Goal: Task Accomplishment & Management: Manage account settings

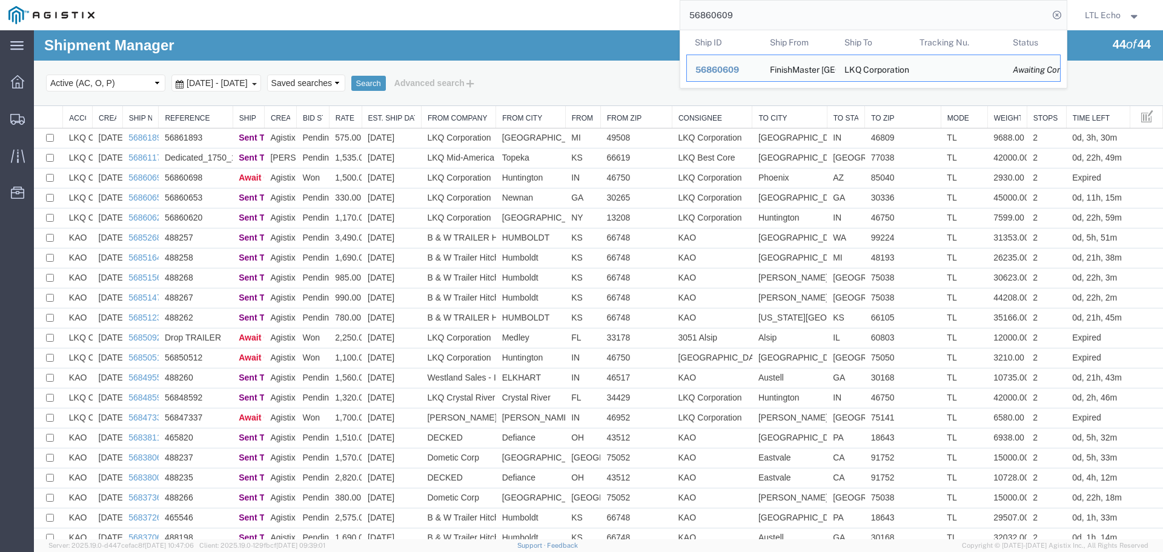
click at [717, 12] on input "56860609" at bounding box center [864, 15] width 368 height 29
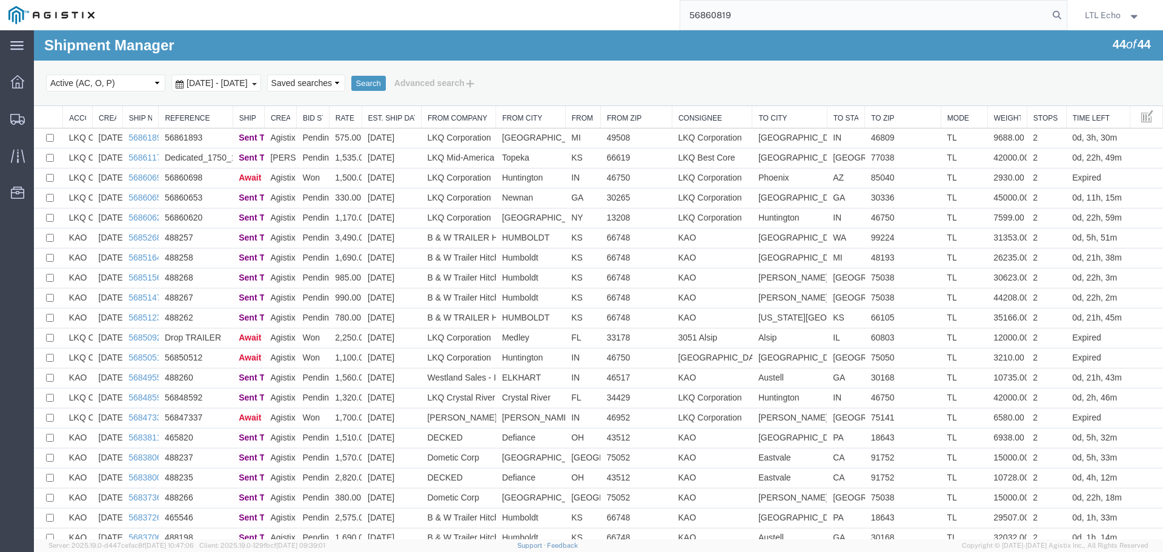
type input "56860819"
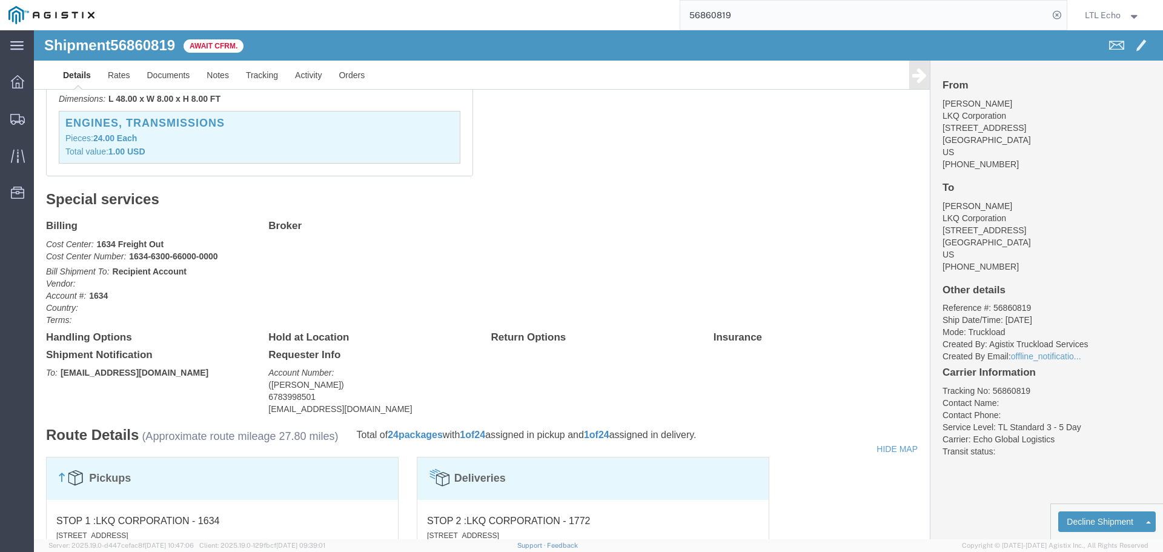
scroll to position [91, 0]
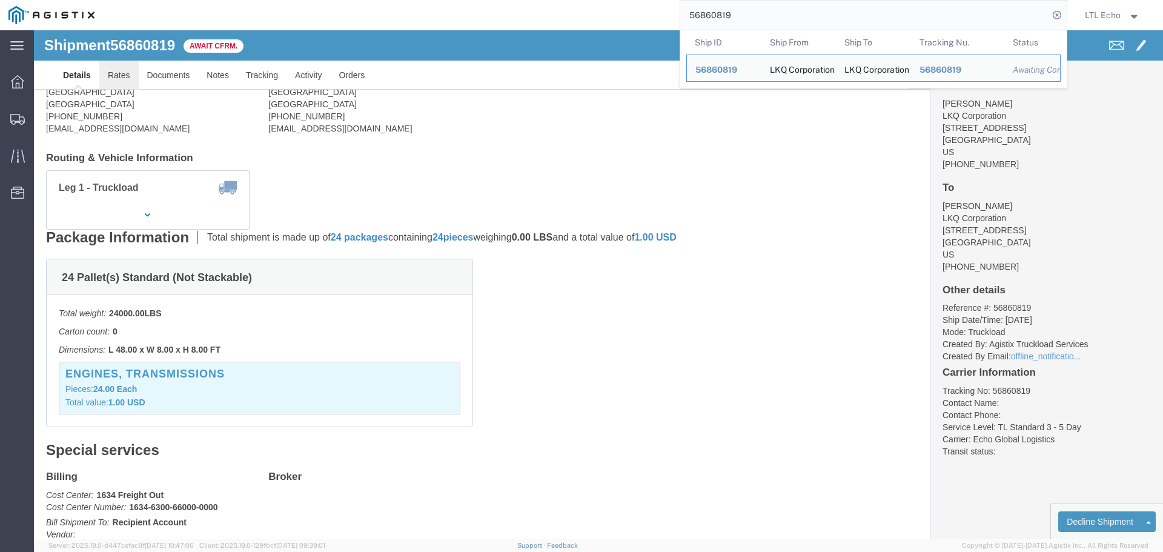
click link "Rates"
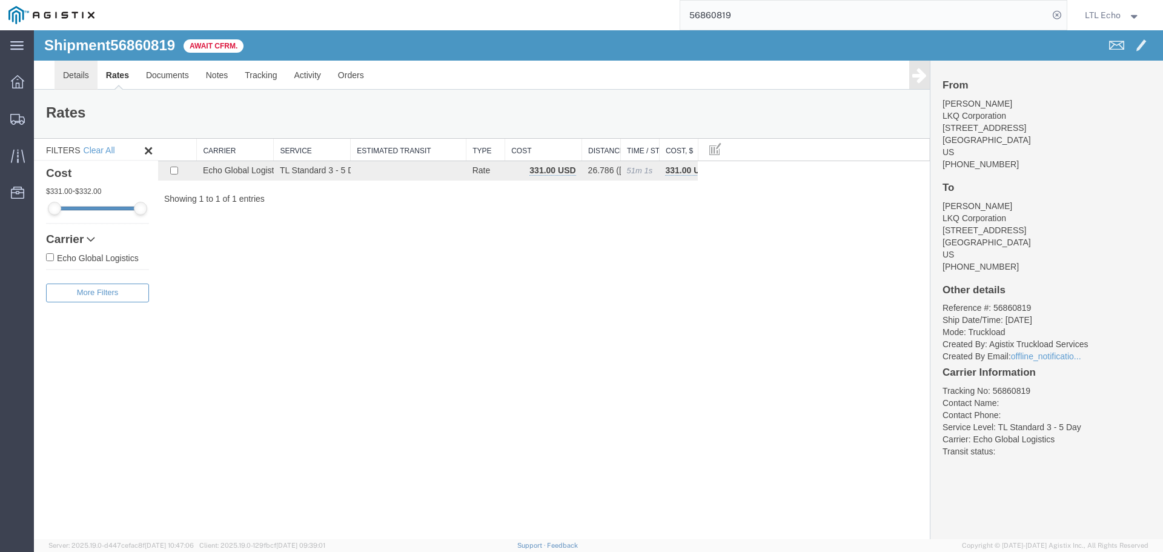
click at [67, 73] on link "Details" at bounding box center [76, 75] width 43 height 29
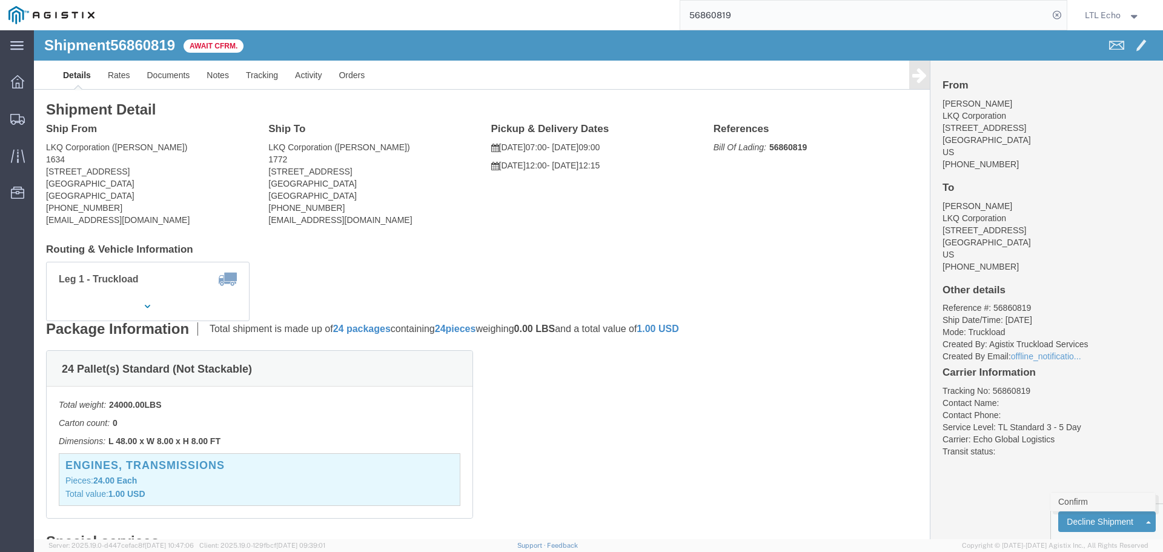
click link "Confirm"
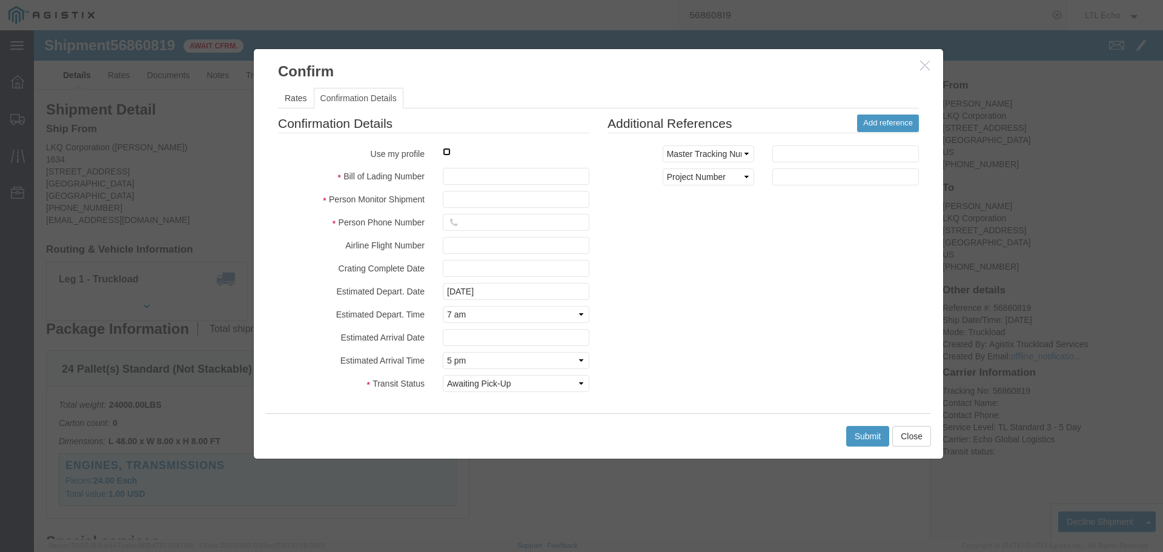
click input "checkbox"
checkbox input "true"
type input "LTL Echo"
type input "+ 8005116111"
click input "text"
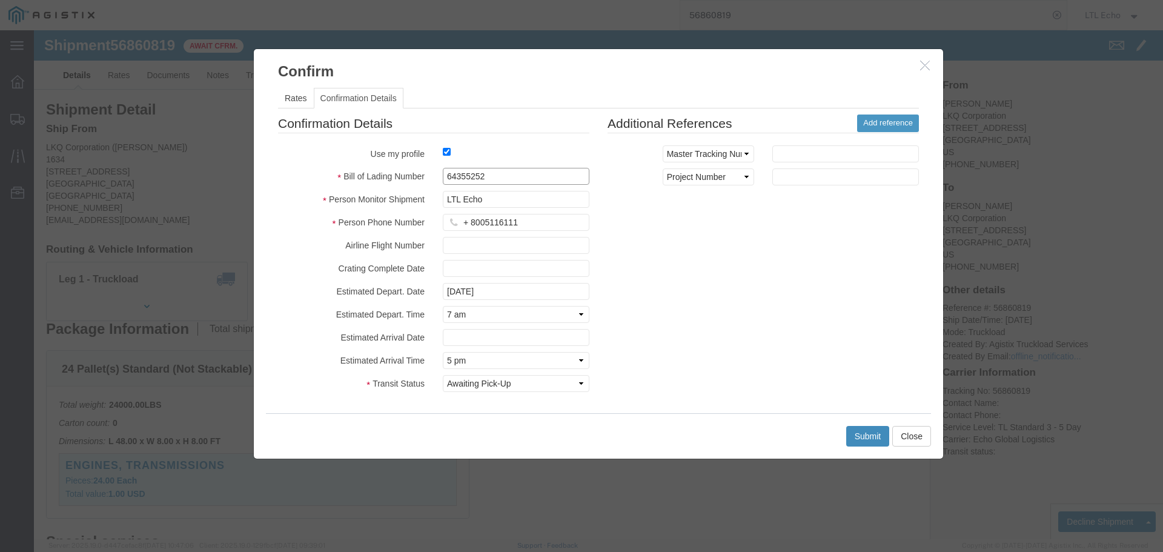
type input "64355252"
click button "Submit"
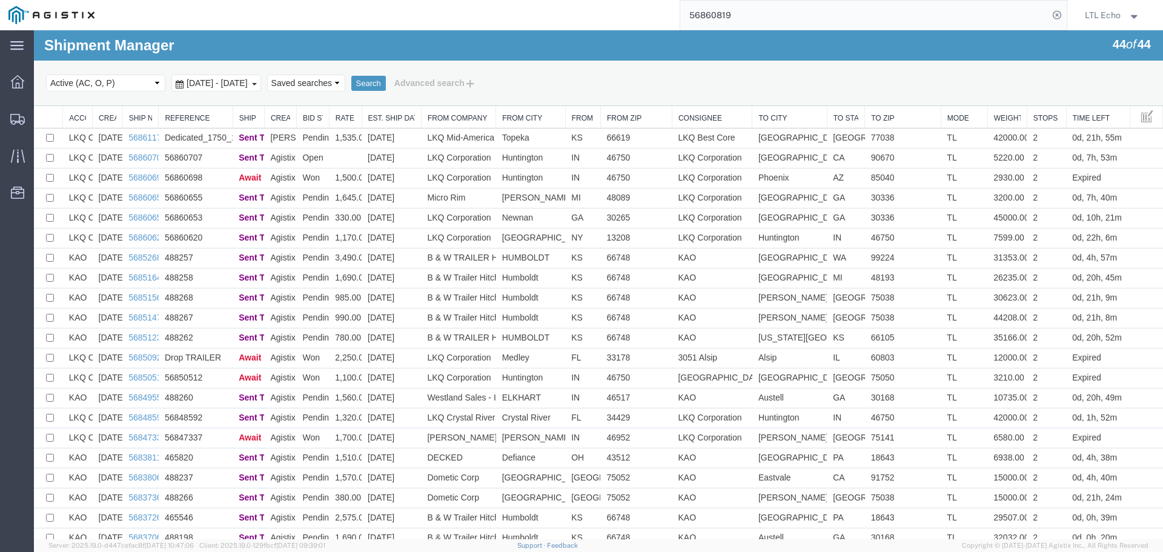
click at [713, 17] on input "56860819" at bounding box center [864, 15] width 368 height 29
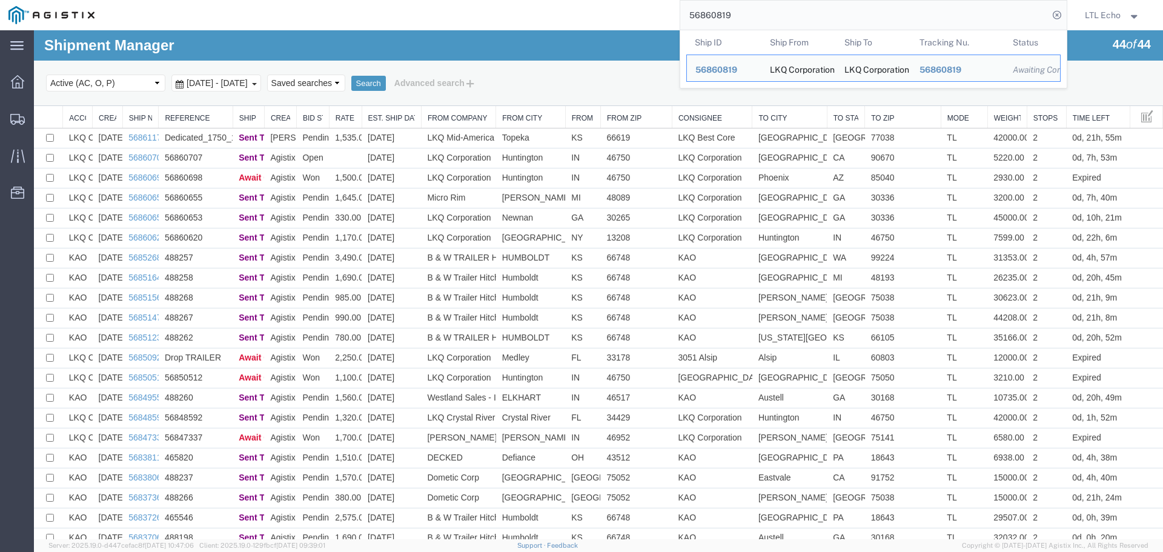
click at [713, 17] on input "56860819" at bounding box center [864, 15] width 368 height 29
paste input "4809"
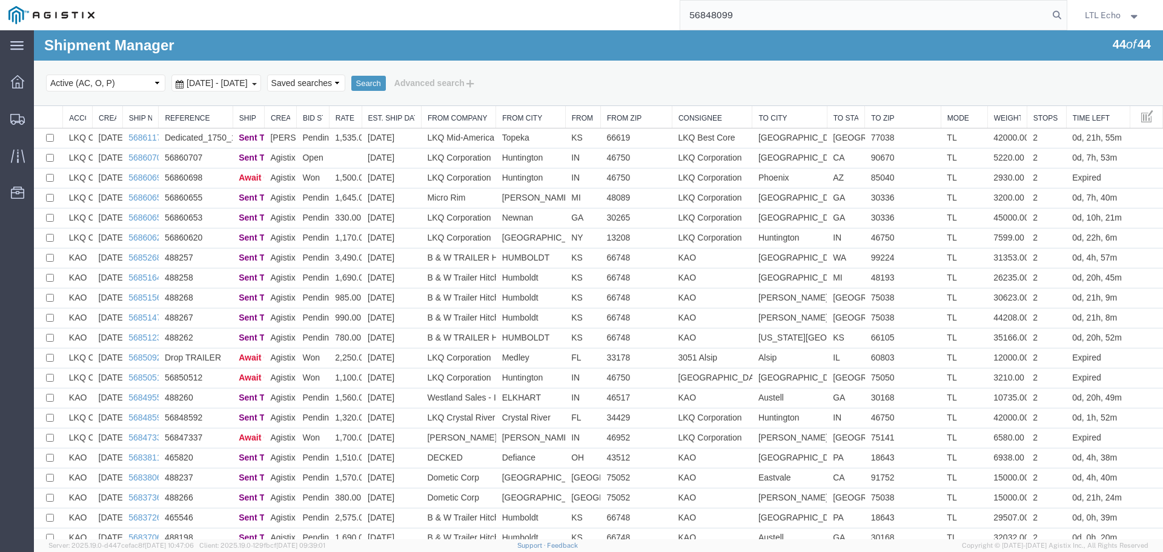
type input "56848099"
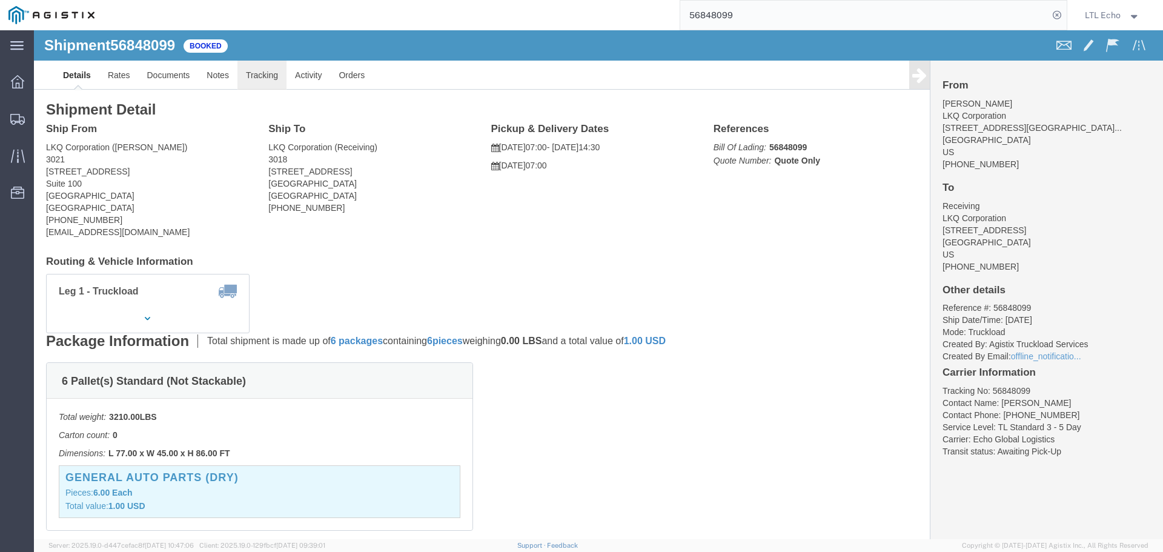
click link "Tracking"
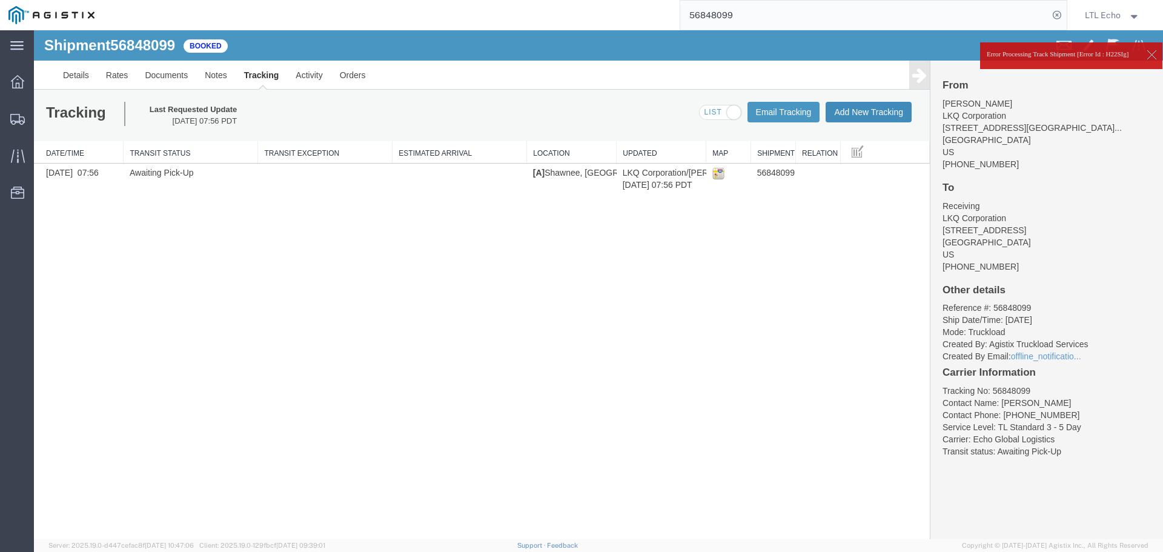
click at [867, 110] on button "Add New Tracking" at bounding box center [868, 112] width 86 height 21
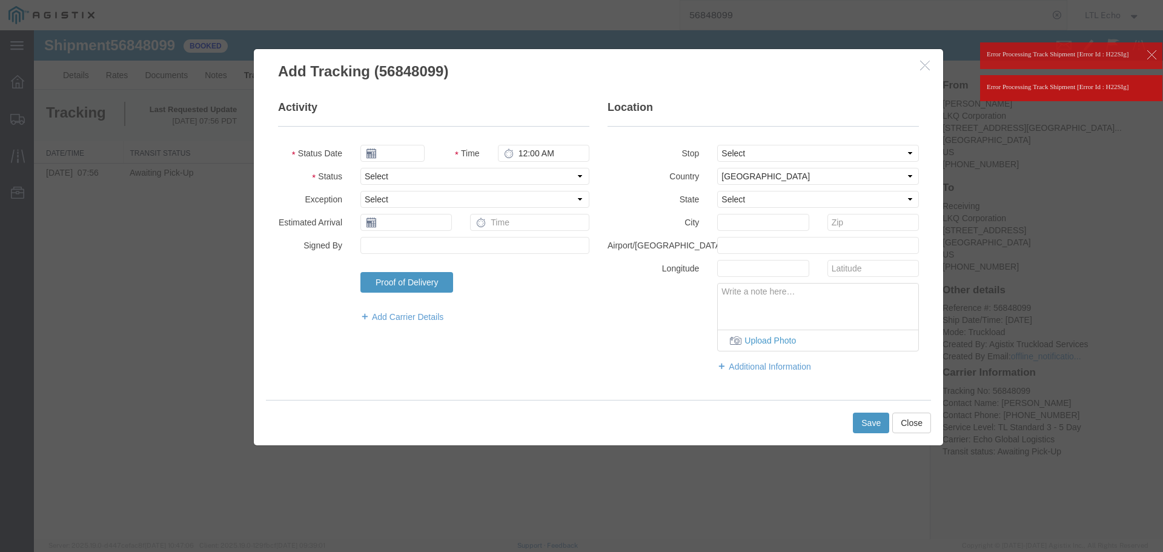
type input "[DATE]"
type input "10:00 AM"
click at [417, 180] on select "Select Arrival Notice Available Arrival Notice Imported Arrive at Delivery Loca…" at bounding box center [474, 176] width 229 height 17
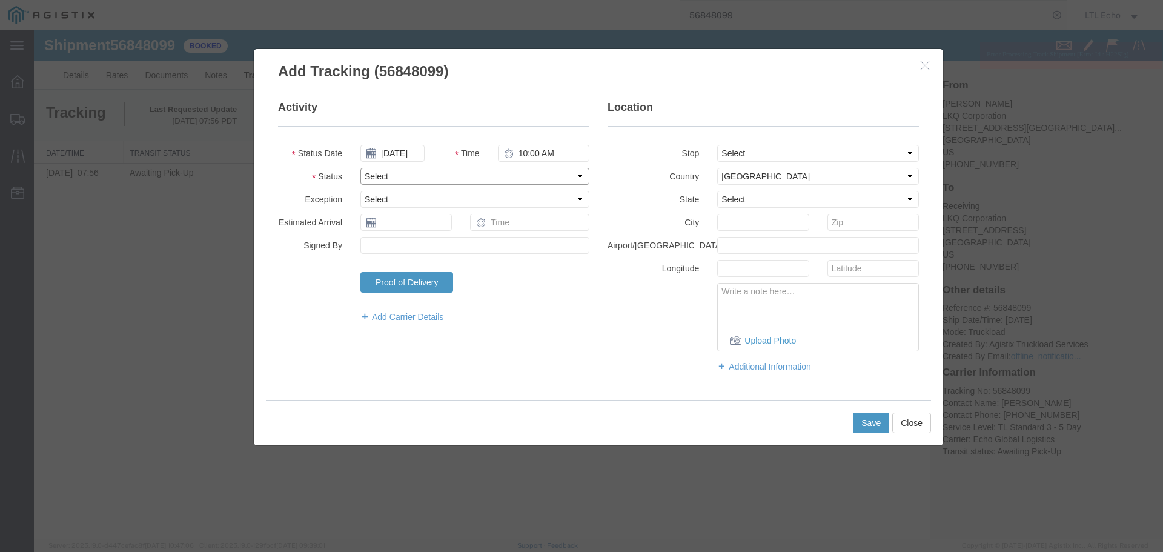
select select "PICKEDUP"
click at [417, 180] on select "Select Arrival Notice Available Arrival Notice Imported Arrive at Delivery Loca…" at bounding box center [474, 176] width 229 height 17
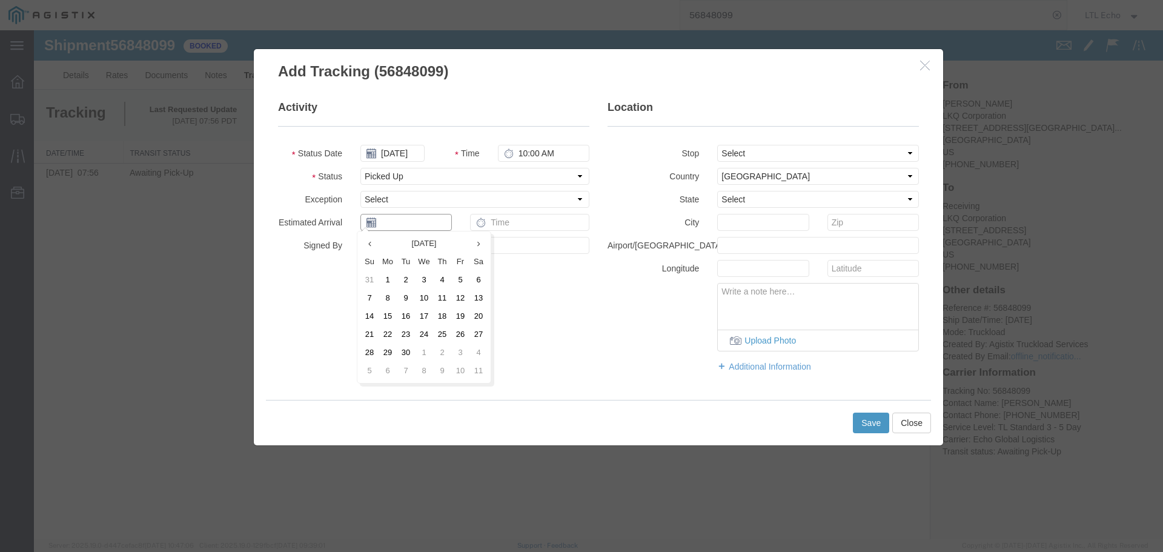
click at [404, 228] on input "text" at bounding box center [405, 222] width 91 height 17
click at [425, 312] on td "17" at bounding box center [424, 316] width 18 height 18
type input "09/17/2025"
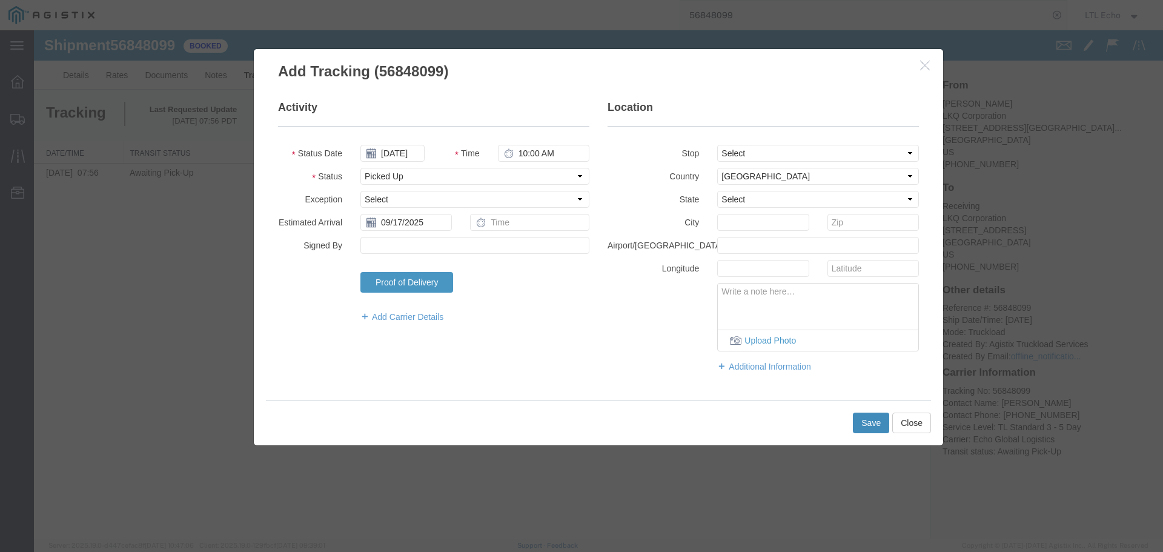
click at [871, 419] on button "Save" at bounding box center [871, 422] width 36 height 21
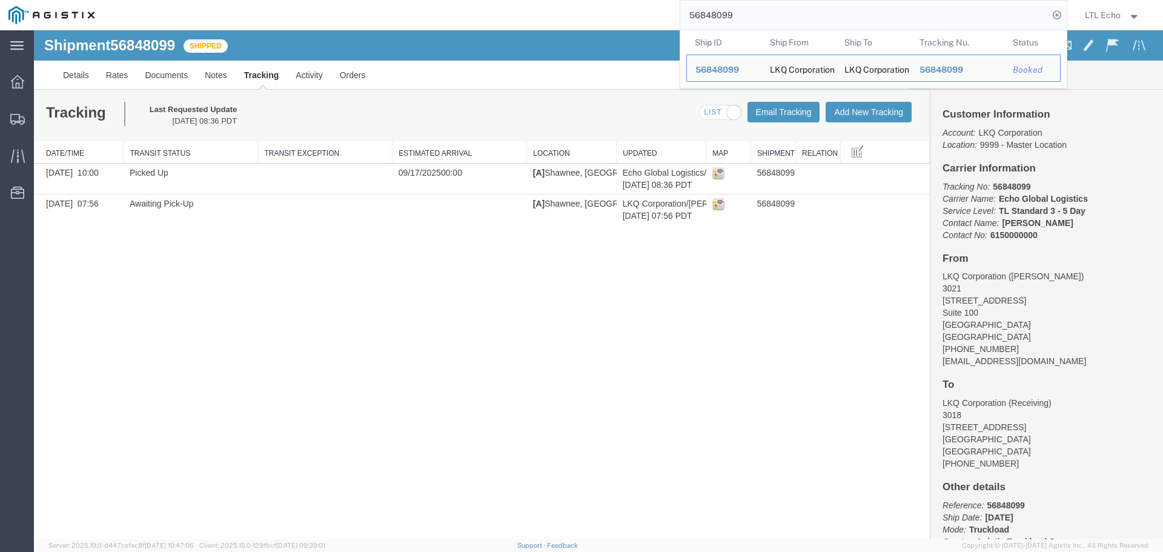
click at [710, 16] on input "56848099" at bounding box center [864, 15] width 368 height 29
paste input "19640"
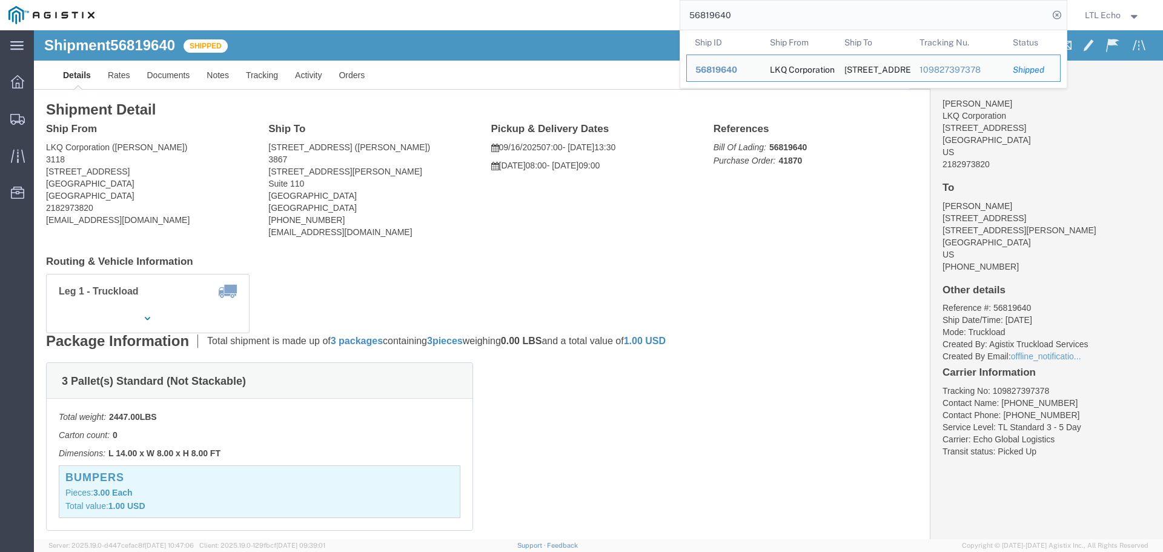
click at [715, 10] on input "56819640" at bounding box center [864, 15] width 368 height 29
paste input "20353"
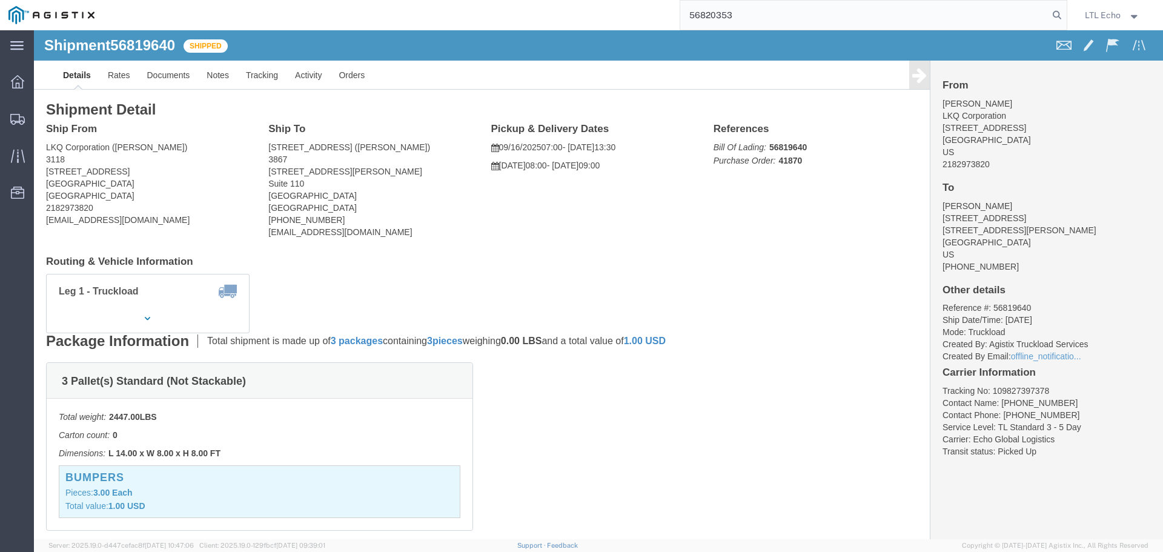
type input "56820353"
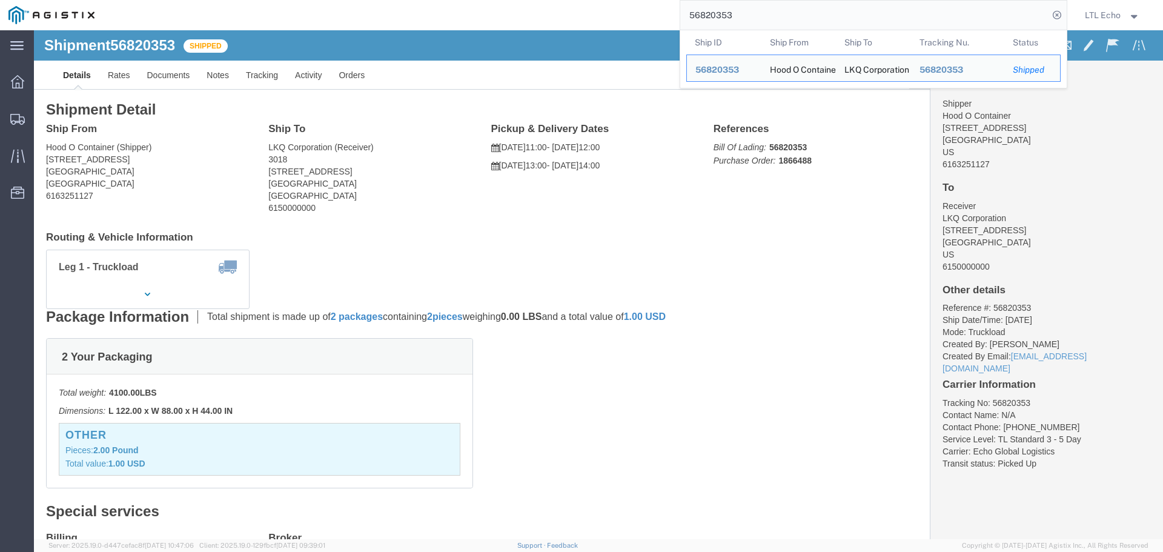
click ul "Details Rates Documents Notes Tracking Activity Orders"
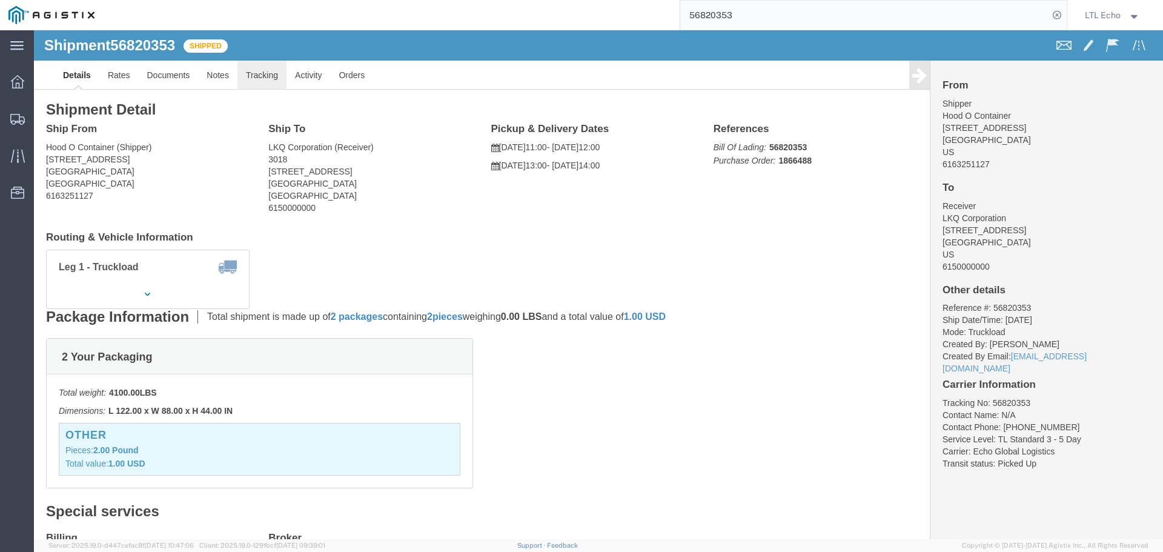
click link "Tracking"
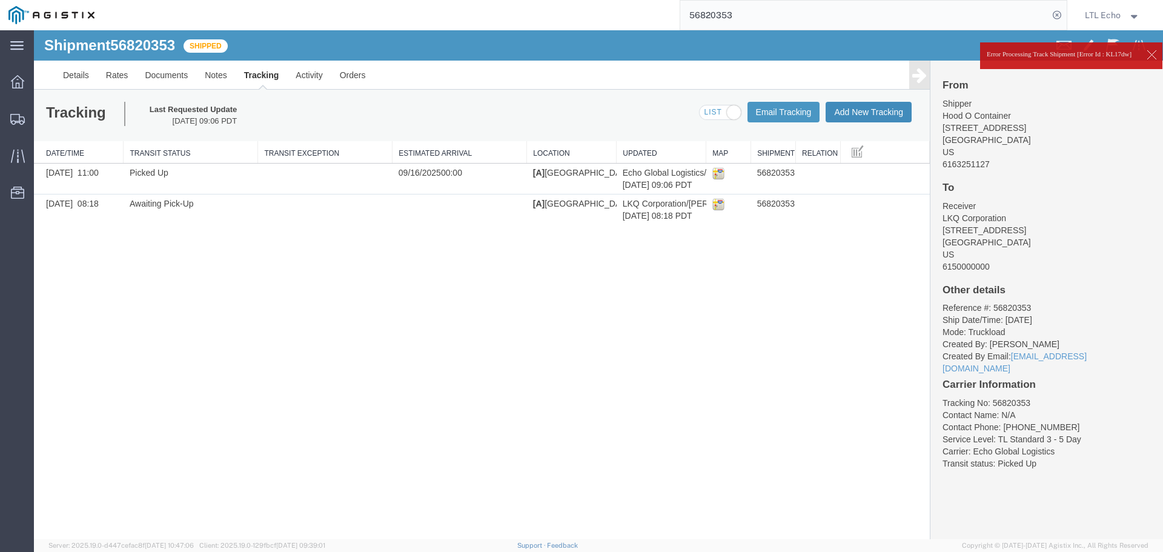
click at [865, 116] on button "Add New Tracking" at bounding box center [868, 112] width 86 height 21
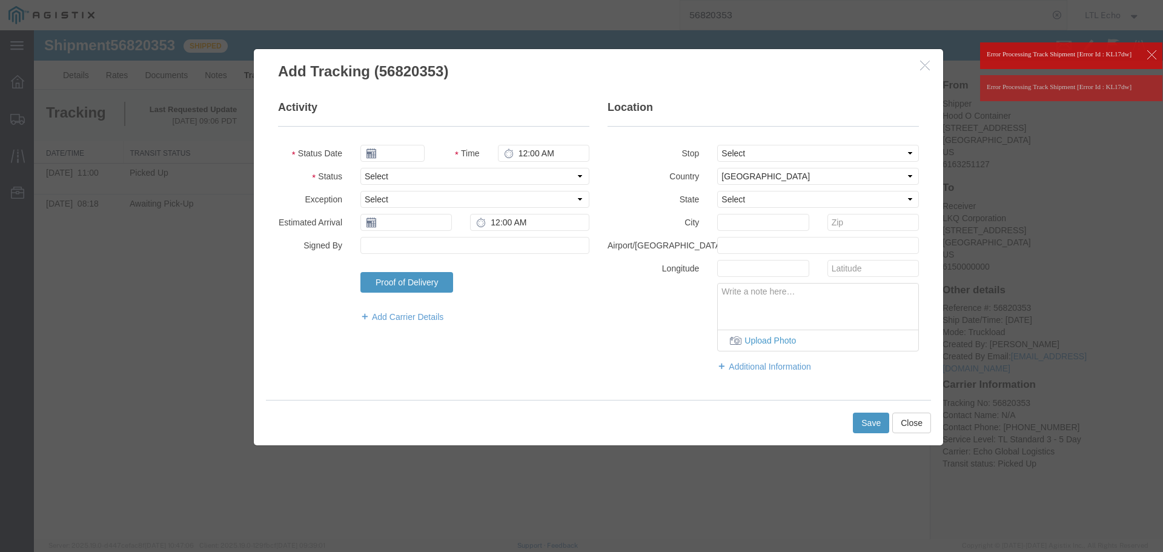
type input "[DATE]"
type input "10:00 AM"
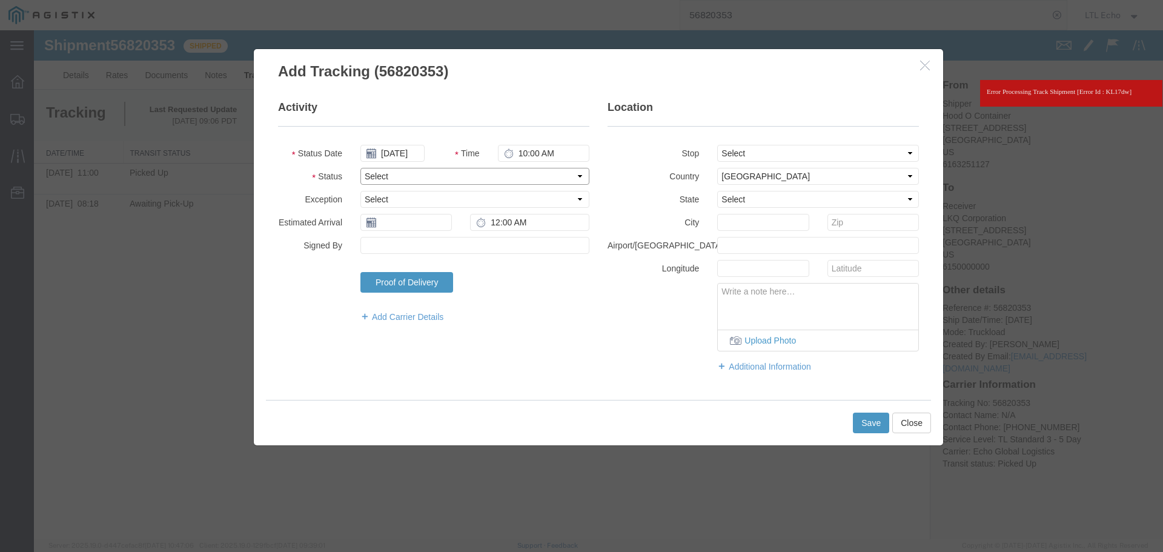
click at [400, 178] on select "Select Arrival Notice Available Arrival Notice Imported Arrive at Delivery Loca…" at bounding box center [474, 176] width 229 height 17
select select "DELIVRED"
click at [400, 177] on select "Select Arrival Notice Available Arrival Notice Imported Arrive at Delivery Loca…" at bounding box center [474, 176] width 229 height 17
click at [395, 220] on input "text" at bounding box center [405, 222] width 91 height 17
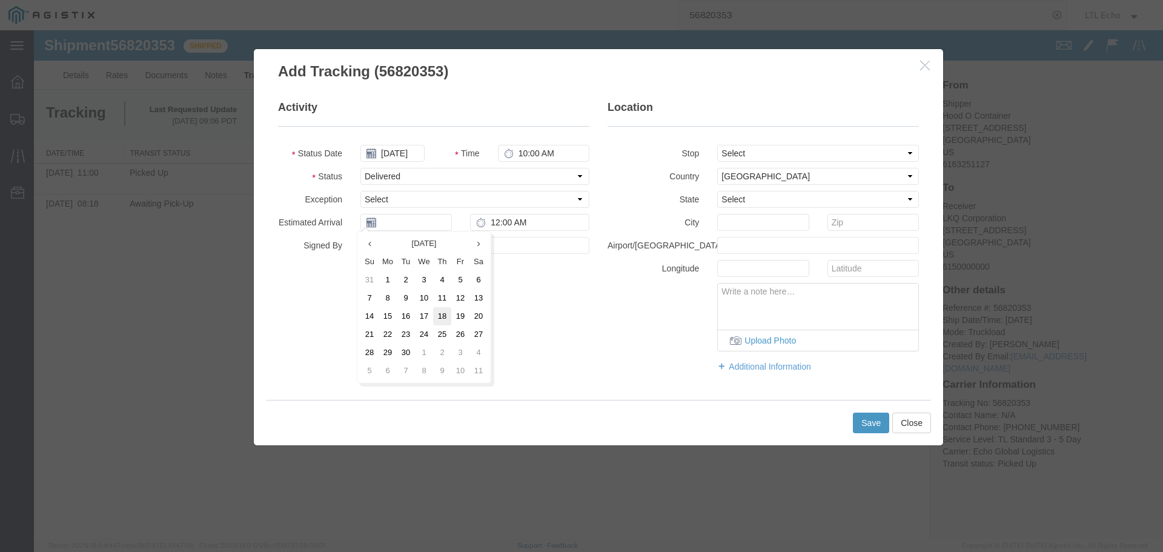
click at [441, 311] on td "18" at bounding box center [442, 316] width 18 height 18
type input "[DATE]"
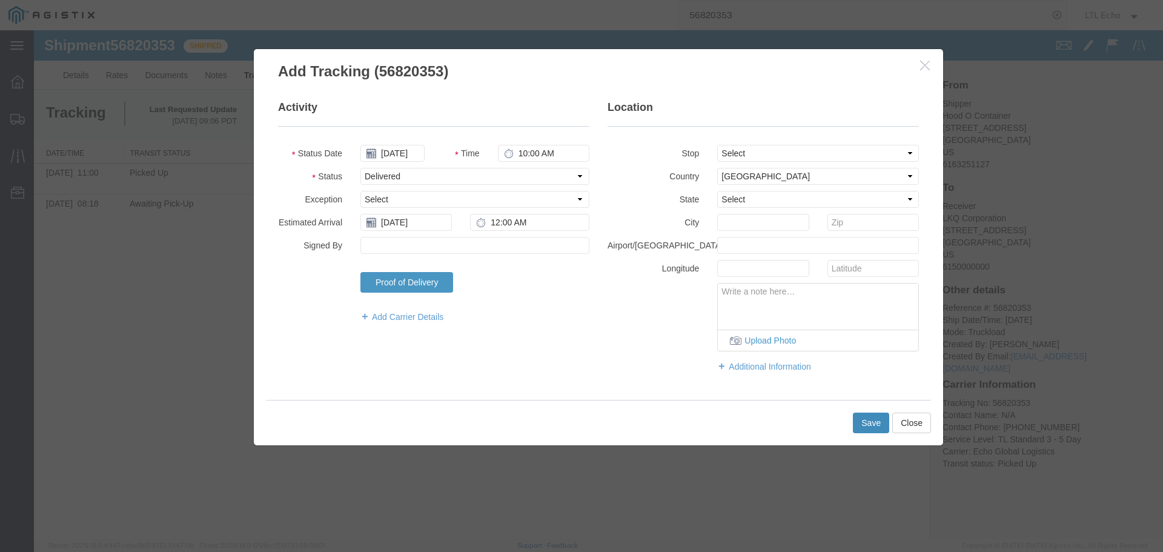
click at [863, 425] on button "Save" at bounding box center [871, 422] width 36 height 21
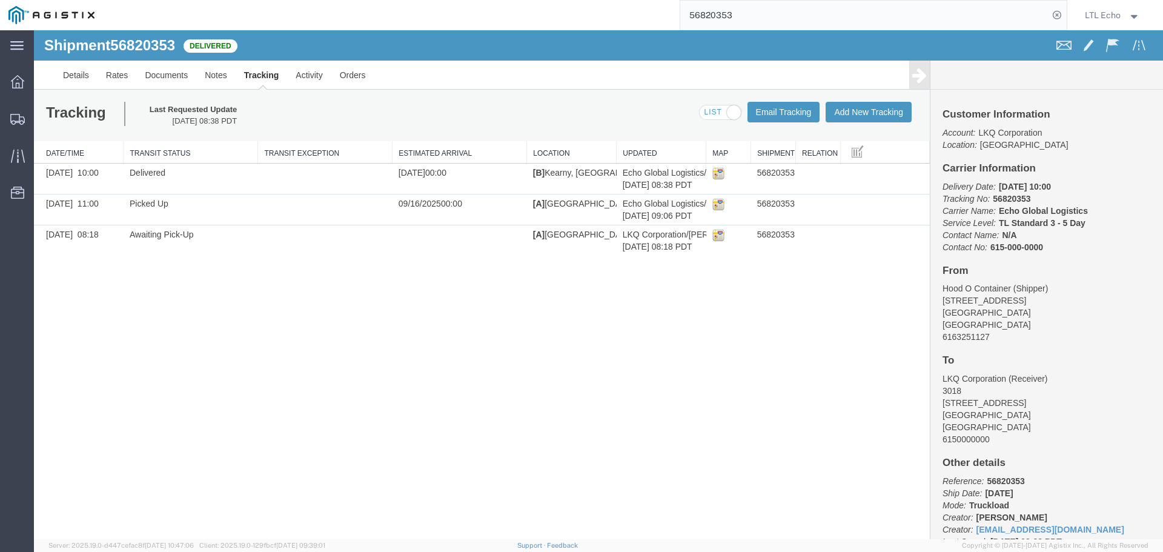
click at [720, 13] on input "56820353" at bounding box center [864, 15] width 368 height 29
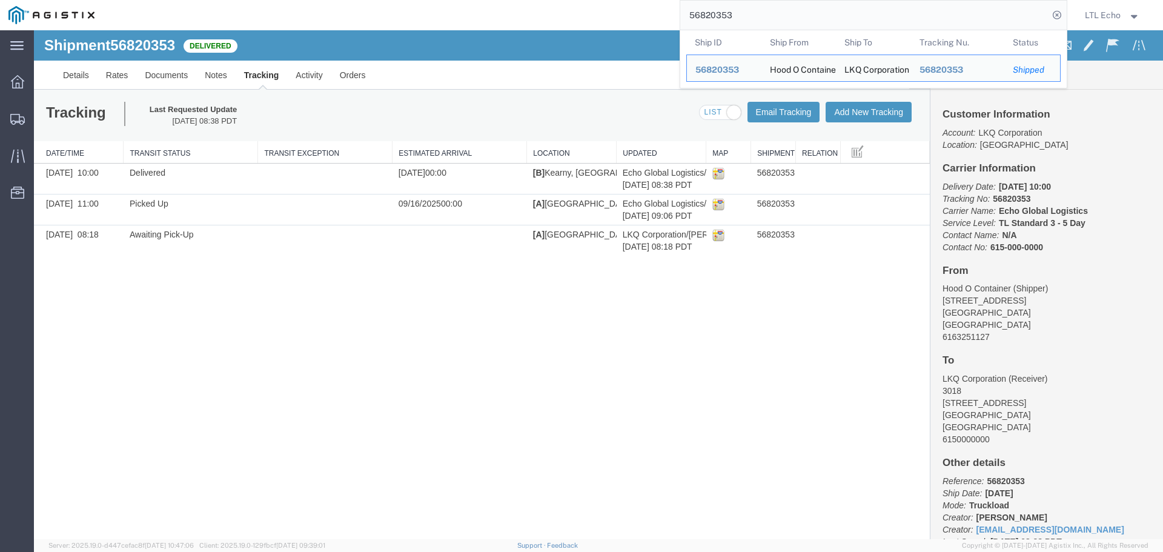
click at [716, 11] on input "56820353" at bounding box center [864, 15] width 368 height 29
click at [719, 30] on form "56820353 Ship ID Ship From Ship To Tracking Nu. Status Ship ID 56820353 Ship Fr…" at bounding box center [873, 15] width 388 height 30
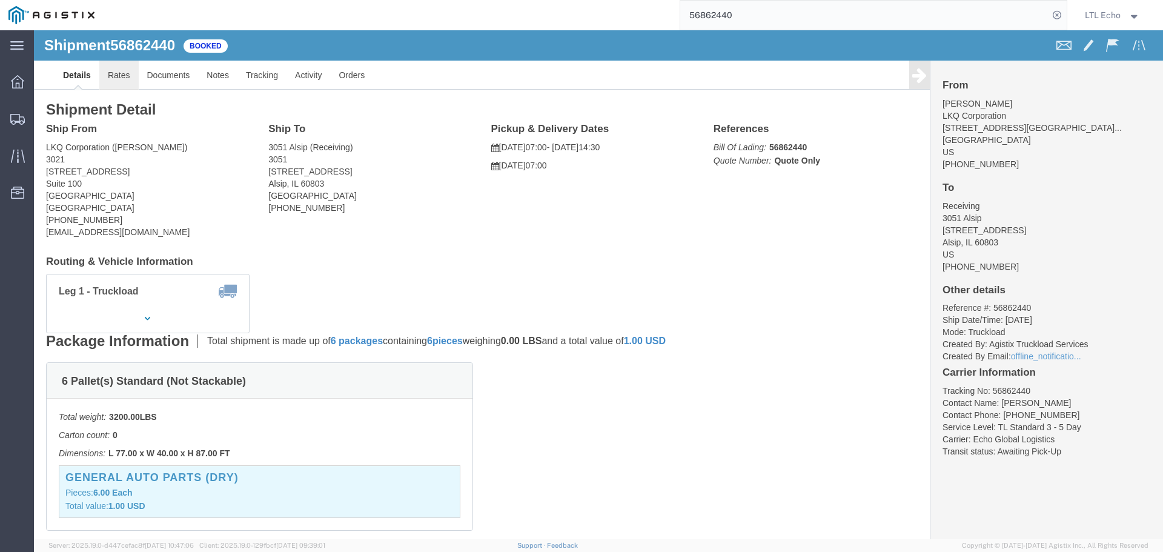
click link "Rates"
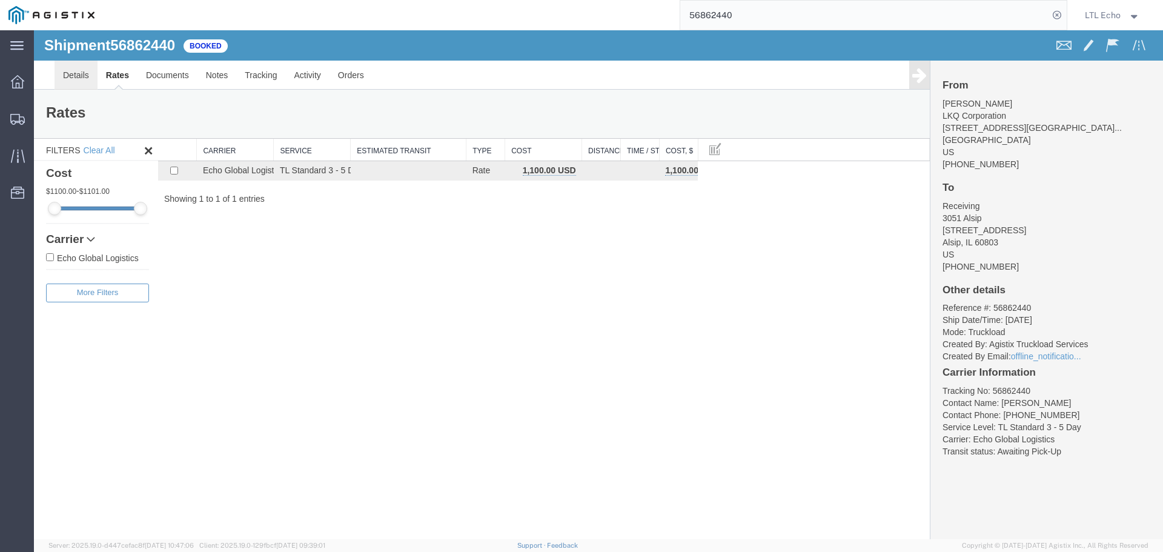
click at [87, 79] on link "Details" at bounding box center [76, 75] width 43 height 29
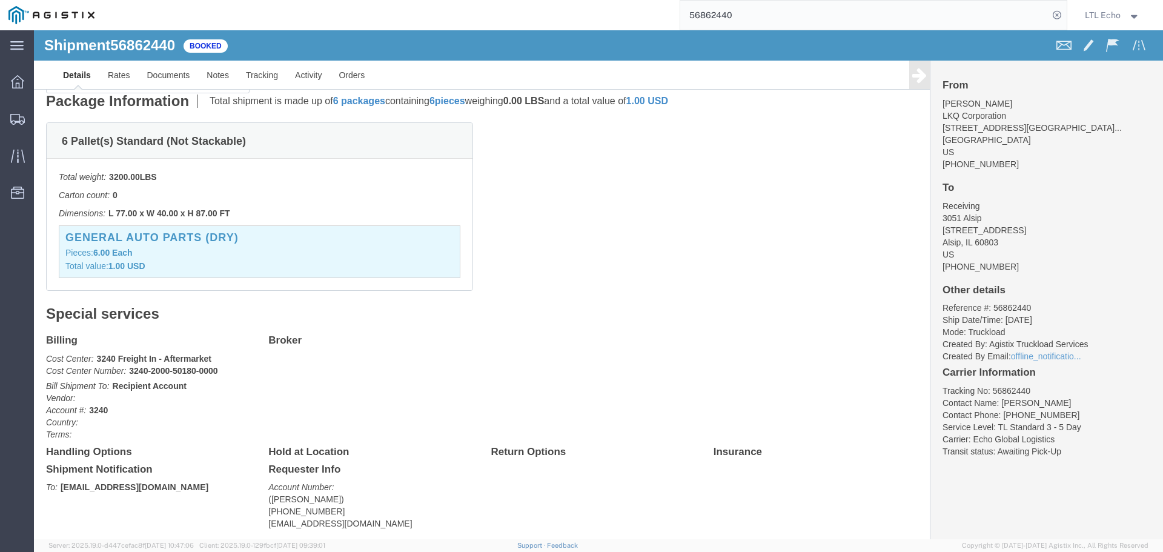
scroll to position [242, 0]
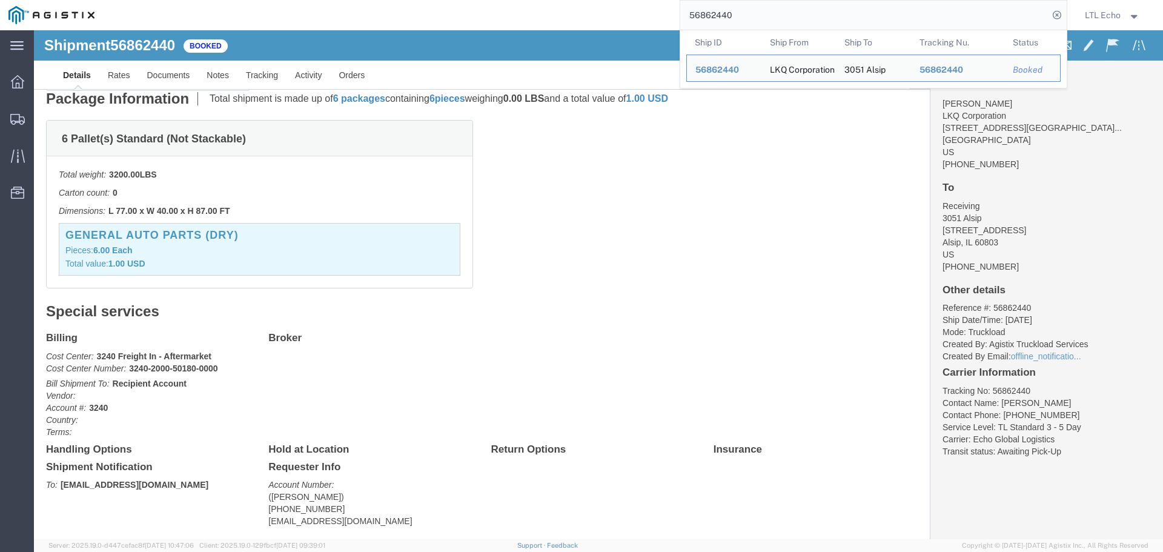
click at [716, 13] on input "56862440" at bounding box center [864, 15] width 368 height 29
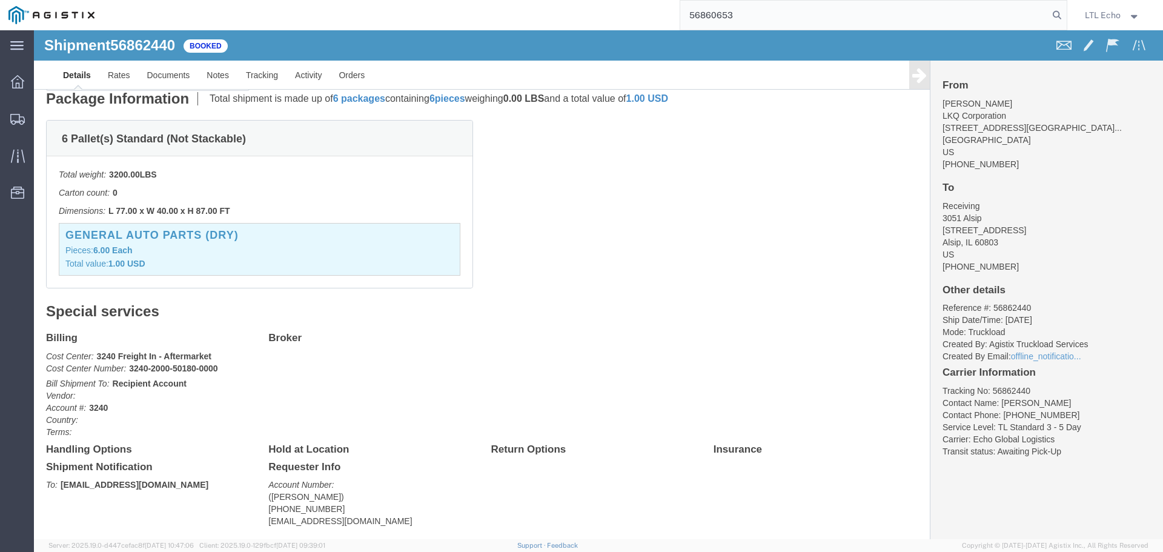
type input "56860653"
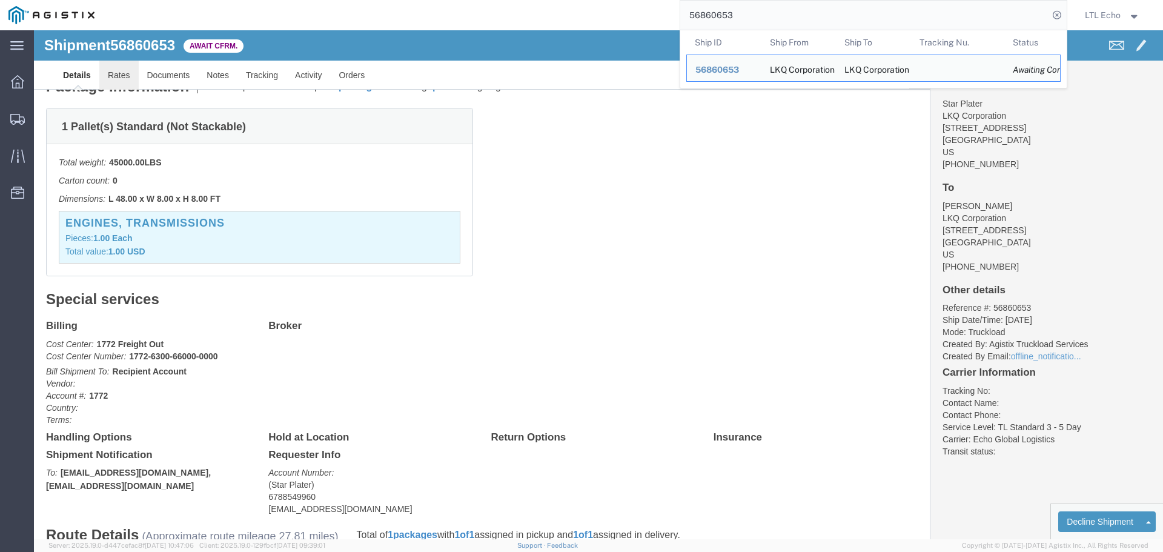
click link "Rates"
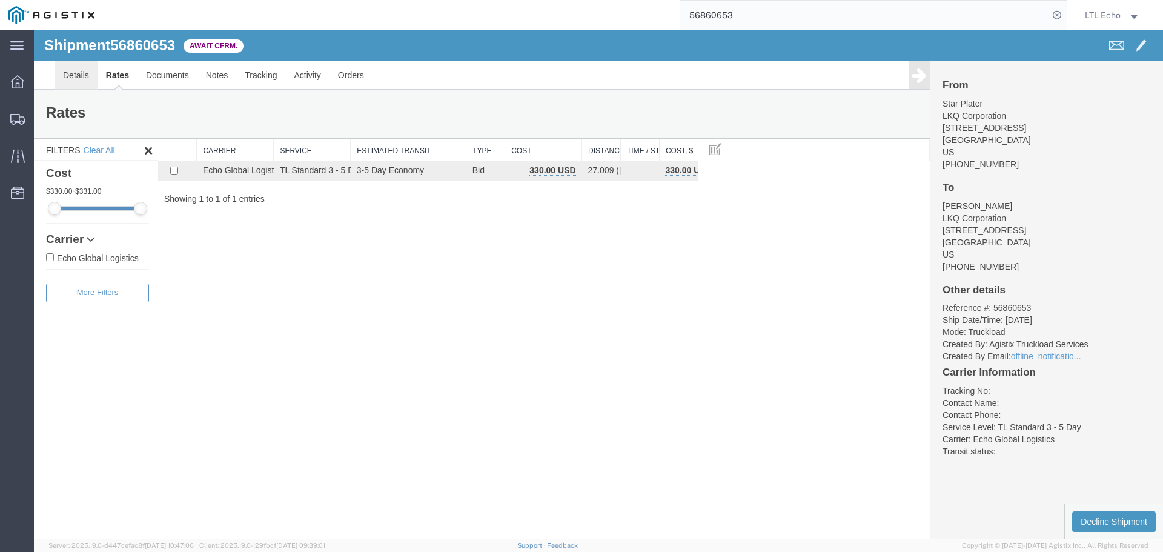
drag, startPoint x: 78, startPoint y: 84, endPoint x: 183, endPoint y: 41, distance: 114.1
click at [78, 84] on link "Details" at bounding box center [76, 75] width 43 height 29
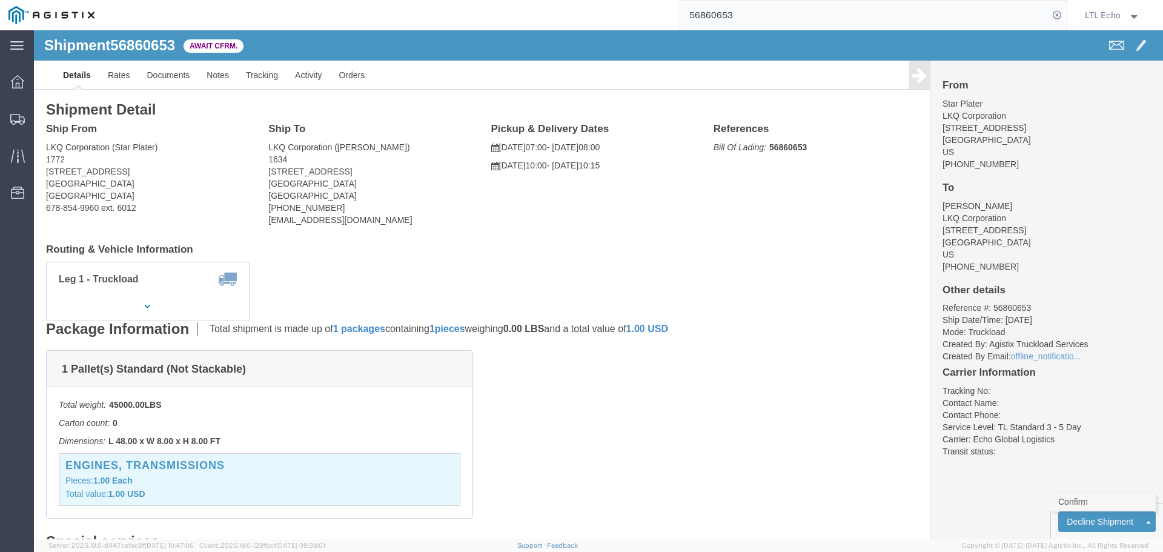
click link "Confirm"
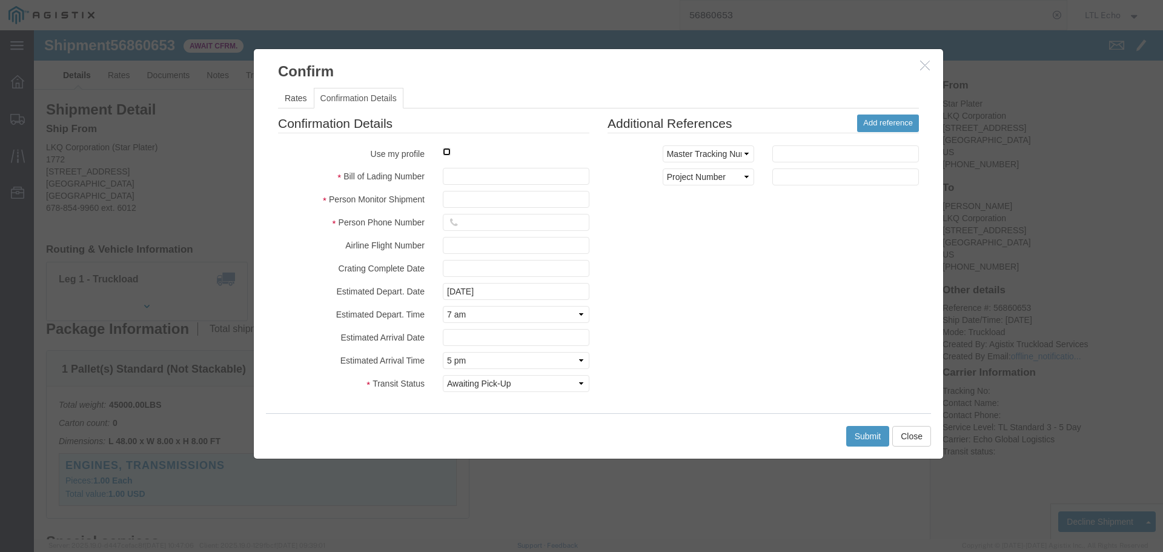
click input "checkbox"
checkbox input "true"
type input "LTL Echo"
type input "+ 8005116111"
click input "text"
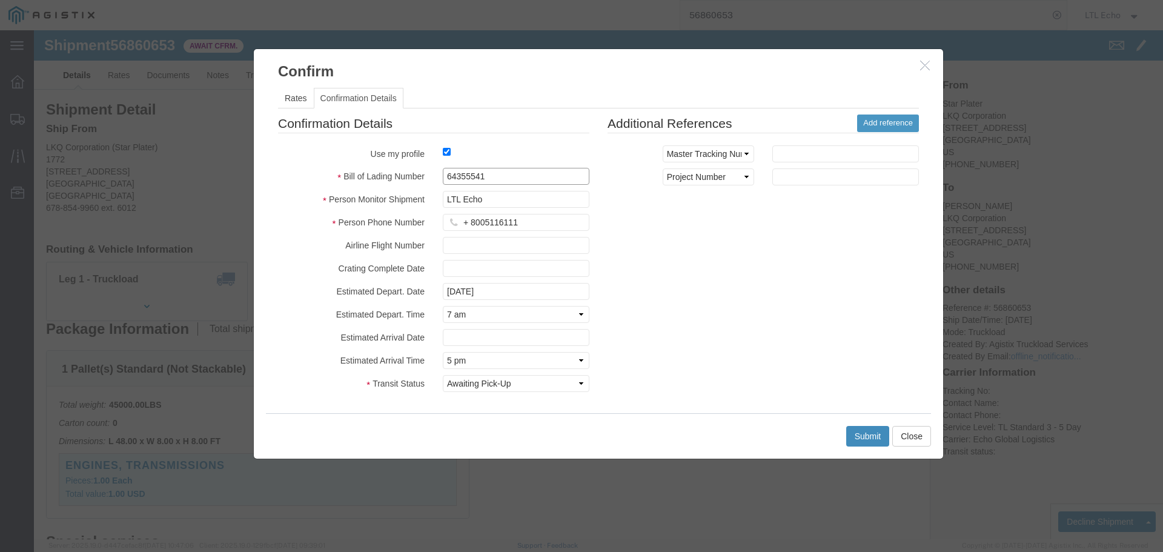
type input "64355541"
click button "Submit"
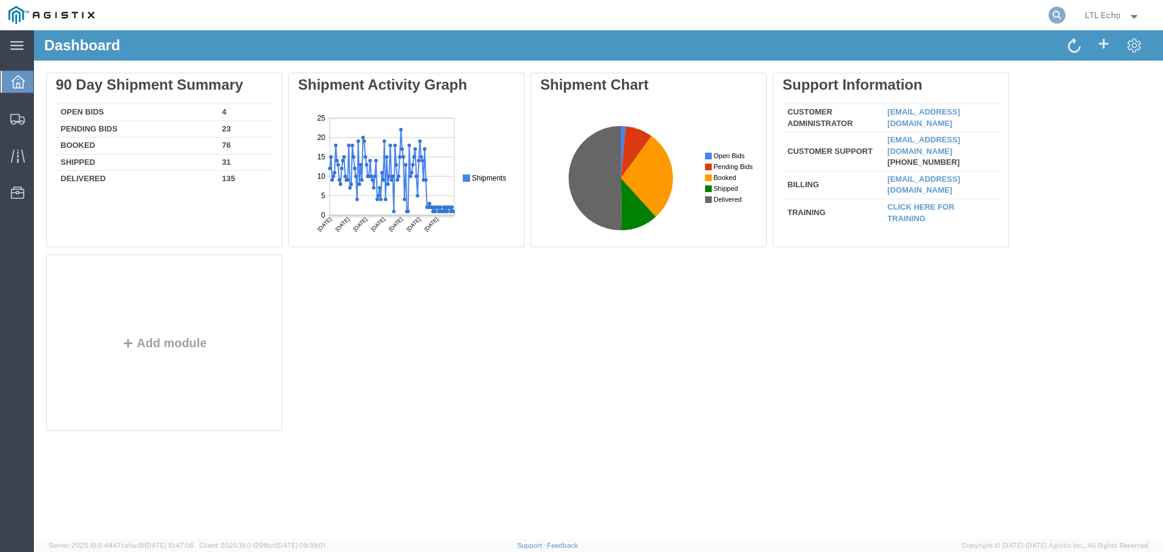
click at [1056, 12] on icon at bounding box center [1056, 15] width 17 height 17
click at [828, 10] on input "search" at bounding box center [864, 15] width 368 height 29
paste input "56811271"
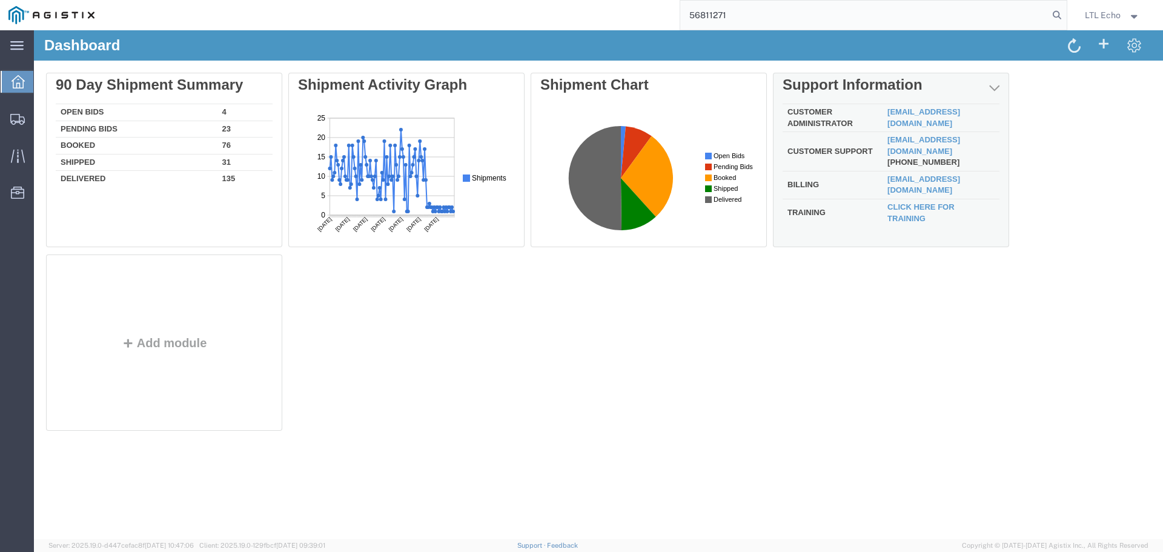
type input "56811271"
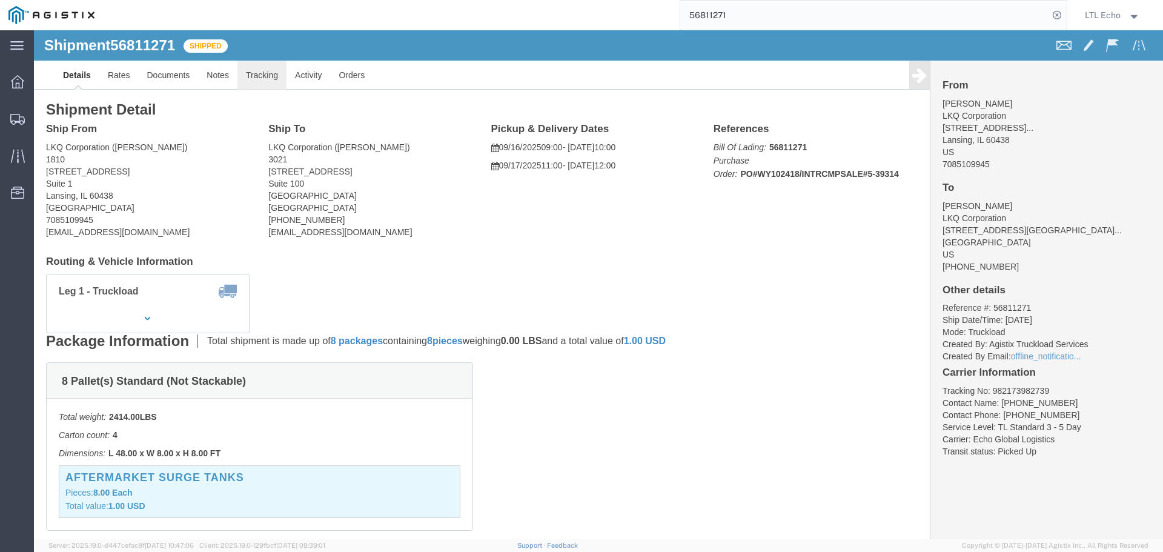
click link "Tracking"
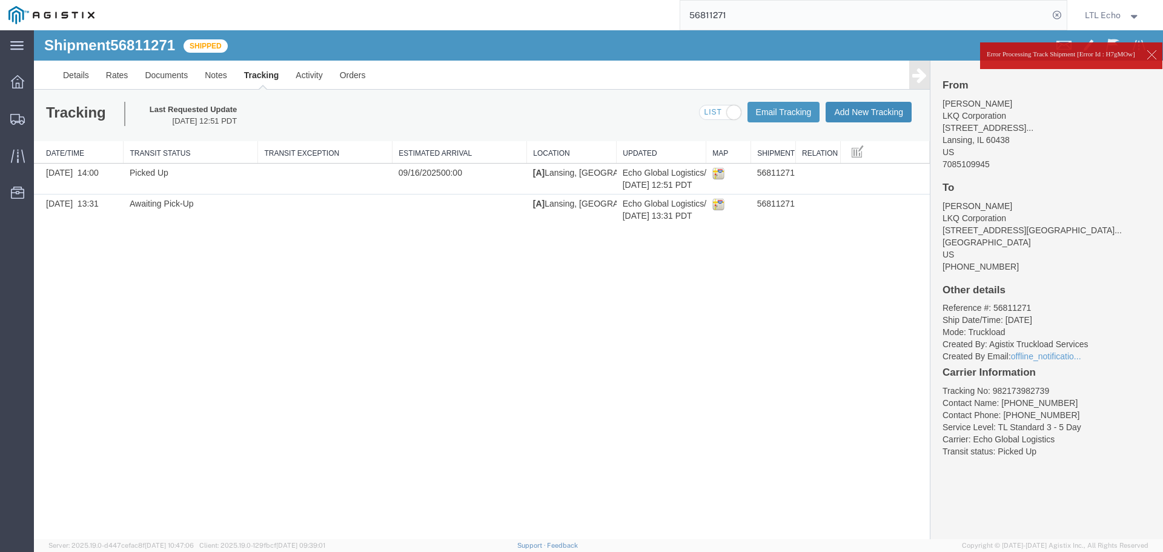
click at [856, 106] on button "Add New Tracking" at bounding box center [868, 112] width 86 height 21
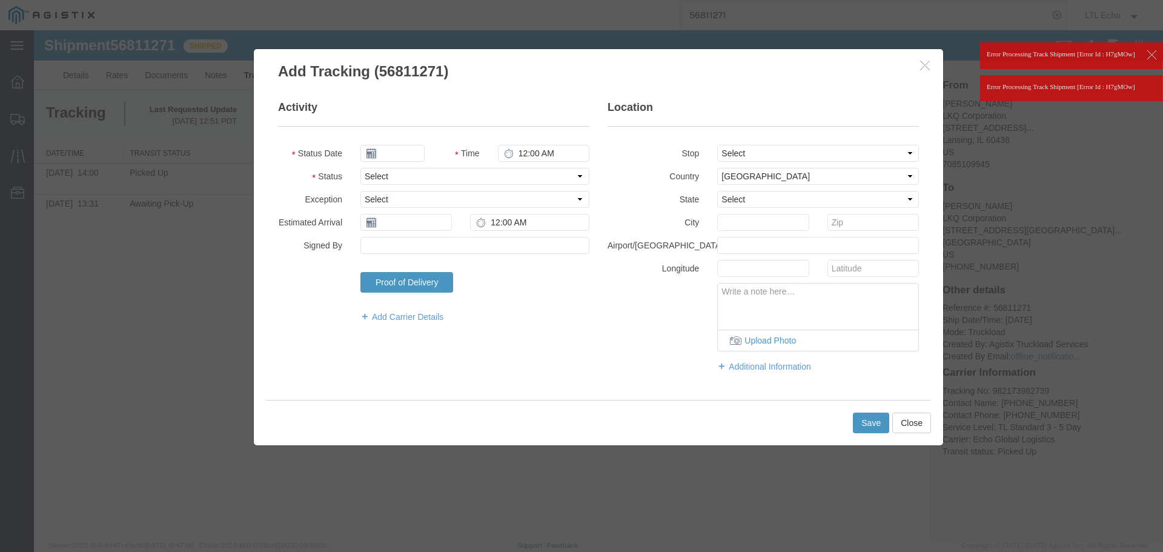
type input "[DATE]"
type input "11:00 AM"
click at [395, 176] on select "Select Arrival Notice Available Arrival Notice Imported Arrive at Delivery Loca…" at bounding box center [474, 176] width 229 height 17
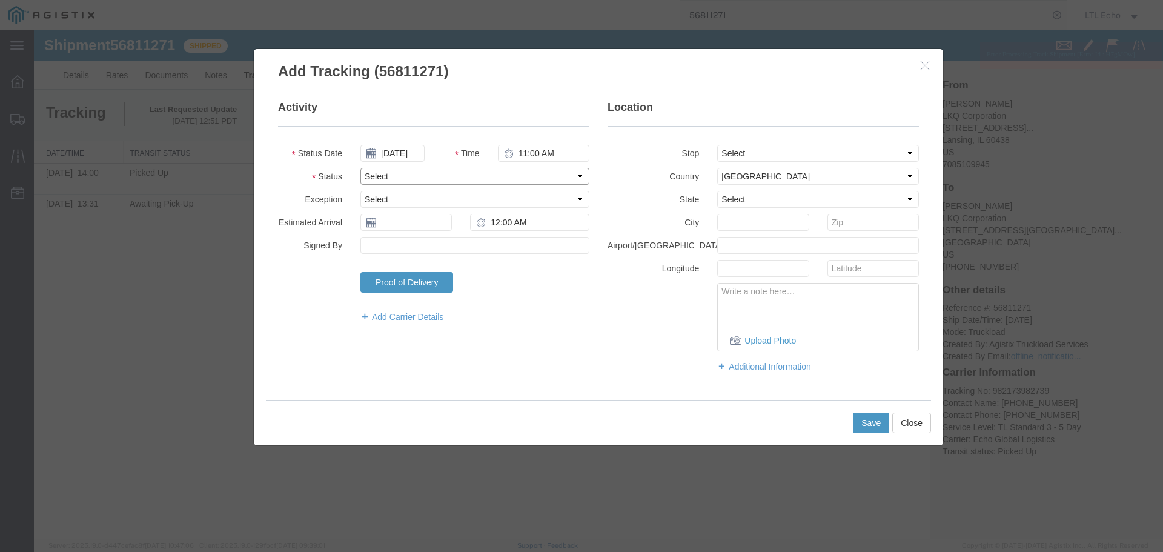
select select "DELIVRED"
click at [395, 176] on select "Select Arrival Notice Available Arrival Notice Imported Arrive at Delivery Loca…" at bounding box center [474, 176] width 229 height 17
click at [391, 227] on input "text" at bounding box center [405, 222] width 91 height 17
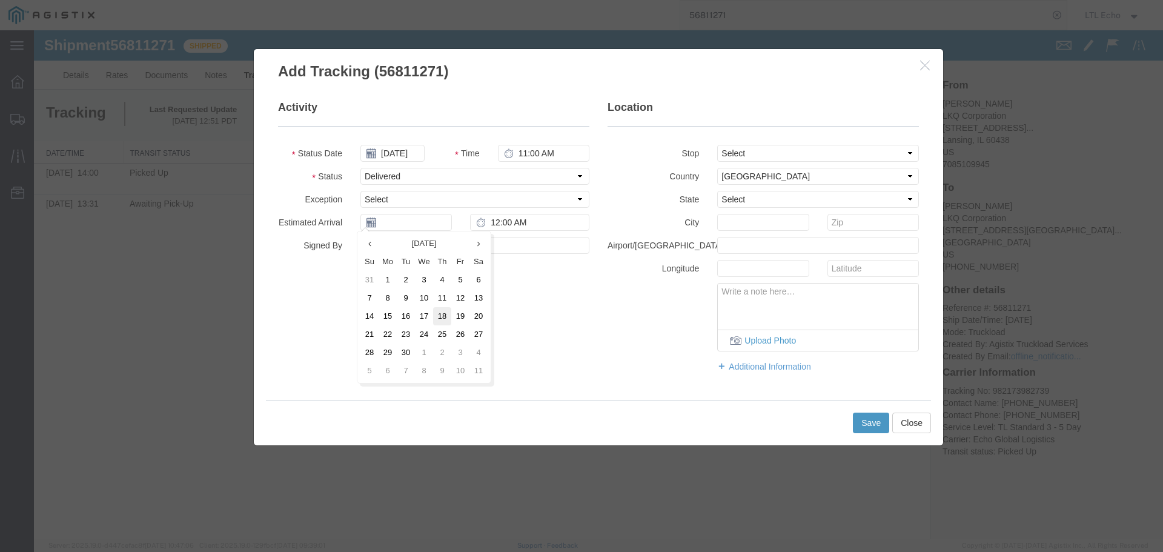
click at [447, 314] on td "18" at bounding box center [442, 316] width 18 height 18
type input "[DATE]"
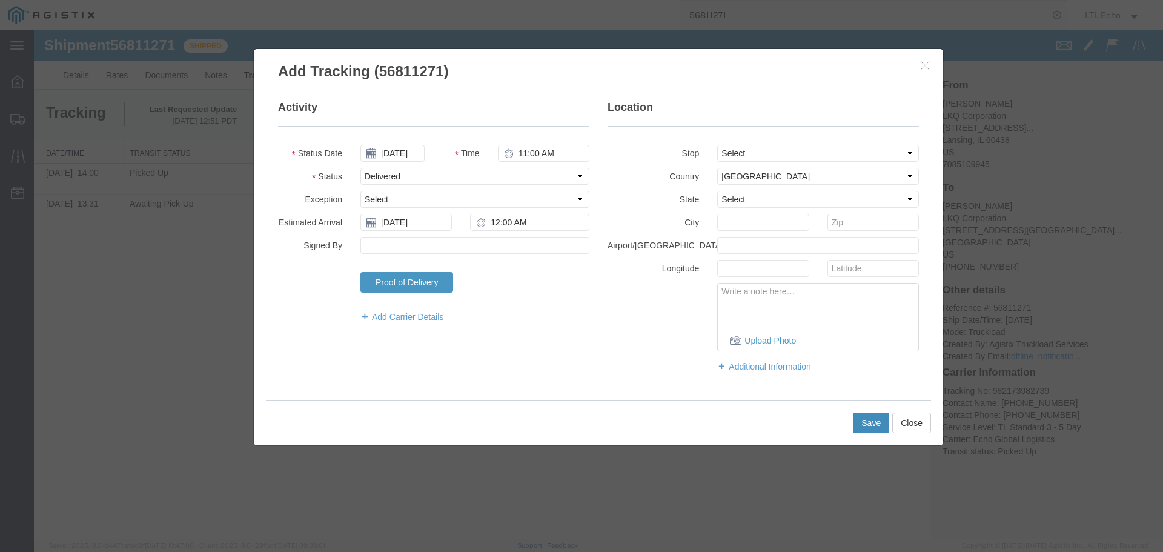
click at [867, 422] on button "Save" at bounding box center [871, 422] width 36 height 21
